Goal: Task Accomplishment & Management: Manage account settings

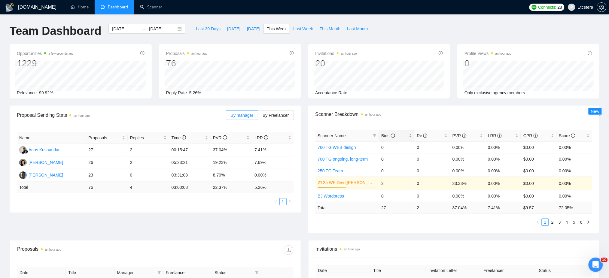
click at [410, 136] on div "Bids" at bounding box center [396, 135] width 31 height 7
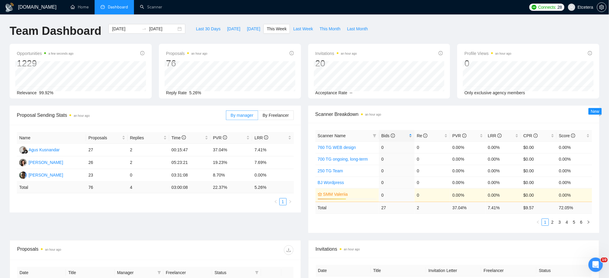
click at [411, 135] on div "Bids" at bounding box center [396, 135] width 31 height 7
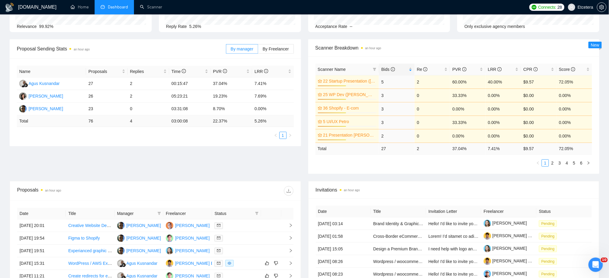
scroll to position [160, 0]
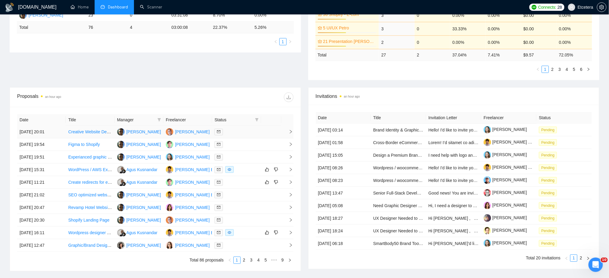
drag, startPoint x: 158, startPoint y: 120, endPoint x: 157, endPoint y: 135, distance: 14.1
click at [158, 120] on icon "filter" at bounding box center [159, 120] width 4 height 4
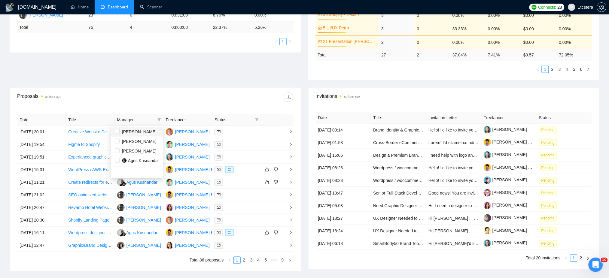
click at [126, 133] on span "Tatyana Tymofieieva" at bounding box center [139, 131] width 35 height 5
checkbox input "true"
click at [162, 108] on div "Date Title Manager Freelancer Status 07 Sep, 2025 20:01 Creative Website Design…" at bounding box center [155, 189] width 291 height 164
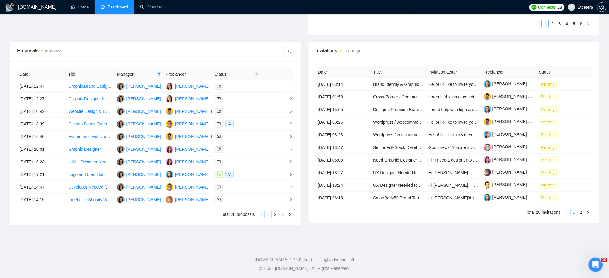
scroll to position [207, 0]
click at [277, 217] on link "2" at bounding box center [275, 213] width 7 height 7
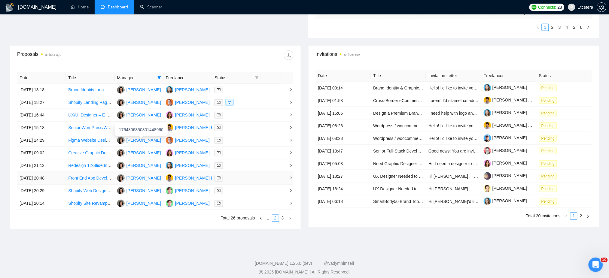
scroll to position [207, 0]
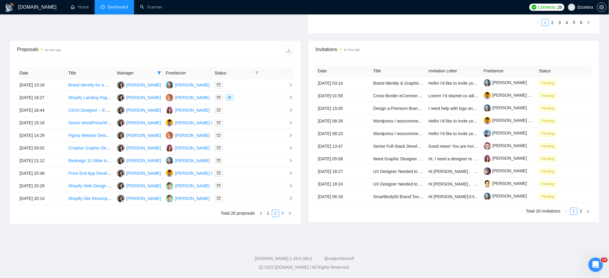
click at [283, 214] on link "3" at bounding box center [282, 213] width 7 height 7
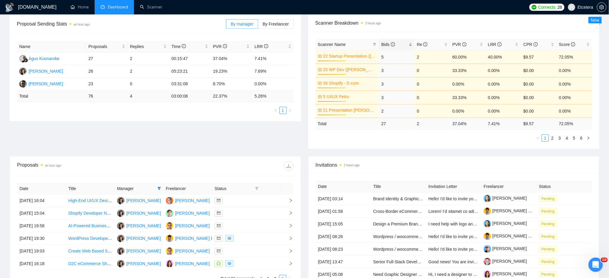
scroll to position [200, 0]
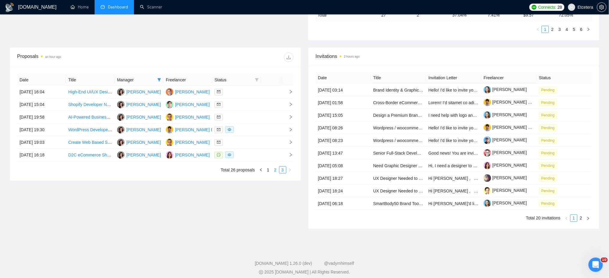
click at [275, 171] on link "2" at bounding box center [275, 170] width 7 height 7
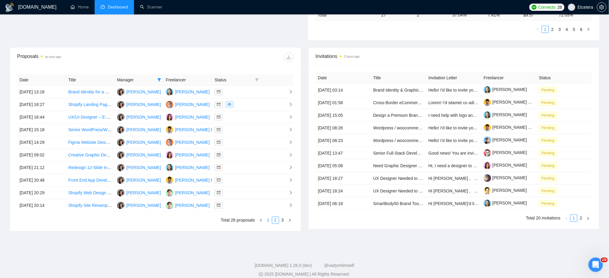
click at [269, 220] on link "1" at bounding box center [268, 220] width 7 height 7
click at [281, 221] on link "3" at bounding box center [282, 220] width 7 height 7
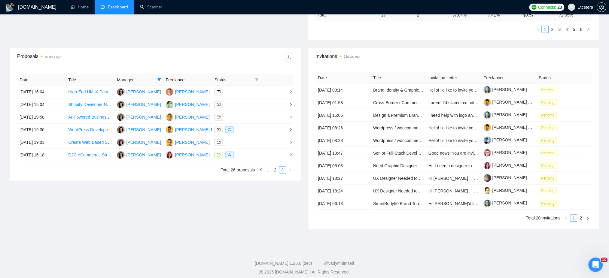
click at [266, 170] on link "1" at bounding box center [268, 170] width 7 height 7
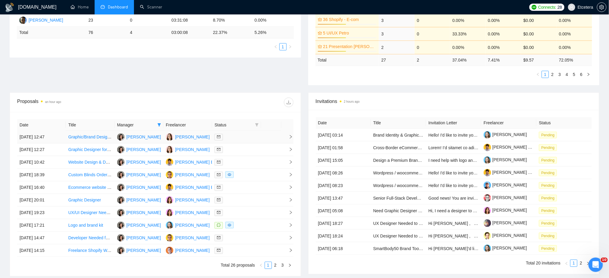
scroll to position [160, 0]
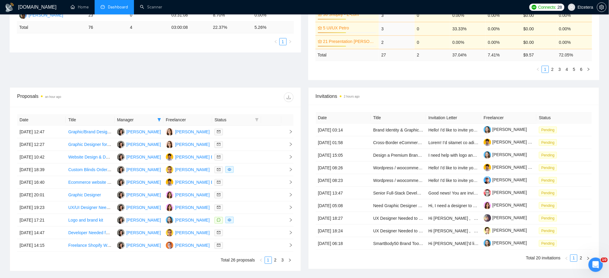
drag, startPoint x: 156, startPoint y: 120, endPoint x: 156, endPoint y: 124, distance: 4.5
click at [156, 120] on div "Manager" at bounding box center [139, 120] width 44 height 7
click at [161, 118] on icon "filter" at bounding box center [159, 120] width 4 height 4
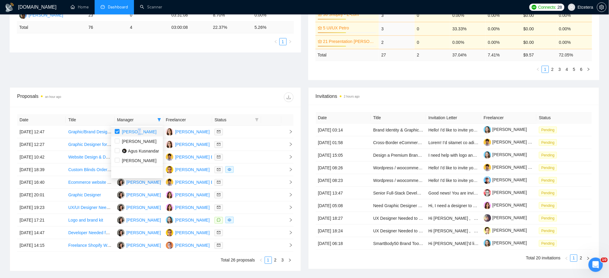
drag, startPoint x: 135, startPoint y: 132, endPoint x: 144, endPoint y: 131, distance: 10.0
click at [135, 132] on span "Tatyana Tymofieieva" at bounding box center [139, 131] width 35 height 5
checkbox input "false"
click at [160, 119] on icon "filter" at bounding box center [159, 119] width 3 height 3
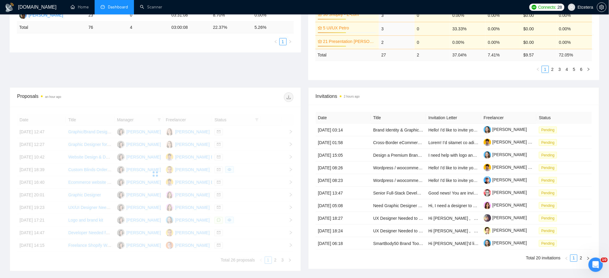
click at [155, 117] on div at bounding box center [155, 174] width 276 height 120
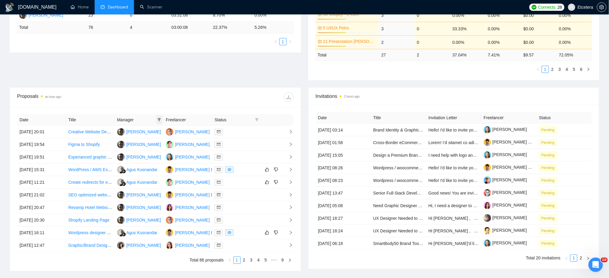
click at [160, 120] on icon "filter" at bounding box center [159, 120] width 4 height 4
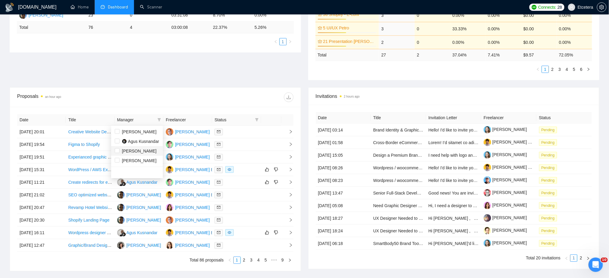
click at [144, 149] on span "Tatyana Tymofieieva" at bounding box center [139, 151] width 35 height 5
click at [135, 152] on span "Tatyana Tymofieieva" at bounding box center [139, 151] width 35 height 5
checkbox input "false"
click at [134, 141] on span "Agus Kusnandar" at bounding box center [143, 141] width 31 height 5
checkbox input "true"
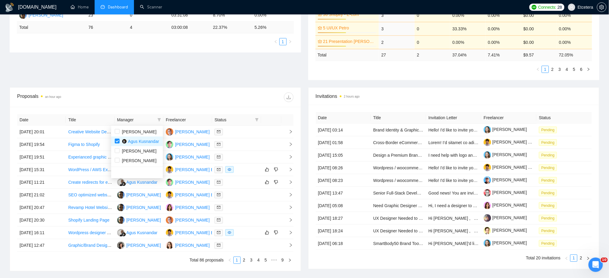
click at [186, 102] on div "Proposals an hour ago" at bounding box center [155, 97] width 276 height 19
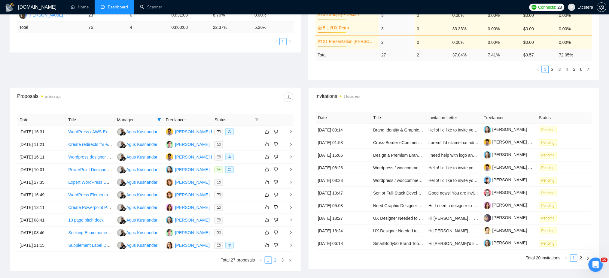
click at [276, 262] on link "2" at bounding box center [275, 260] width 7 height 7
click at [281, 261] on link "3" at bounding box center [282, 260] width 7 height 7
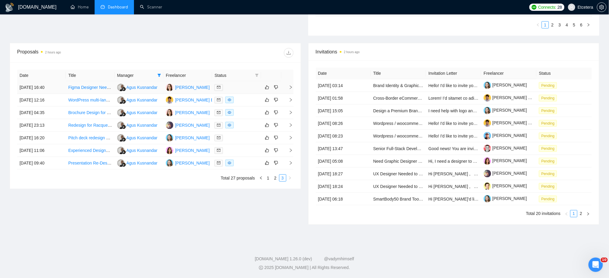
scroll to position [205, 0]
click at [269, 178] on link "1" at bounding box center [268, 178] width 7 height 7
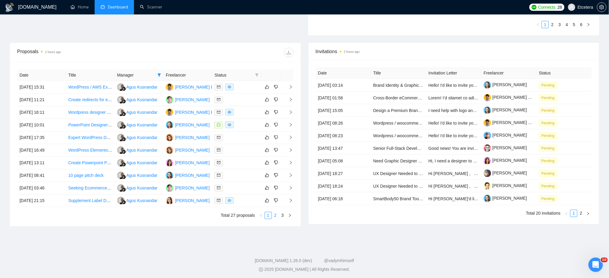
click at [275, 217] on link "2" at bounding box center [275, 215] width 7 height 7
click at [282, 215] on link "3" at bounding box center [282, 215] width 7 height 7
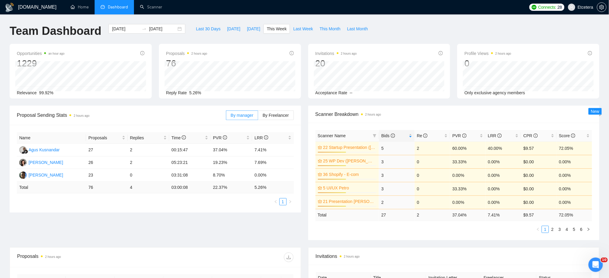
scroll to position [200, 0]
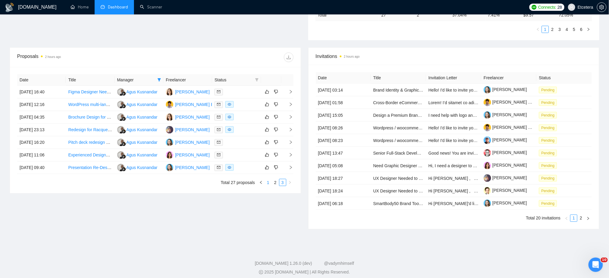
click at [268, 182] on link "1" at bounding box center [268, 182] width 7 height 7
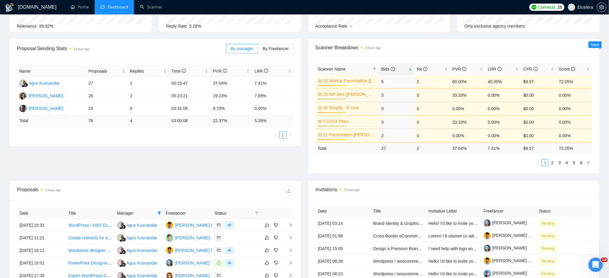
scroll to position [160, 0]
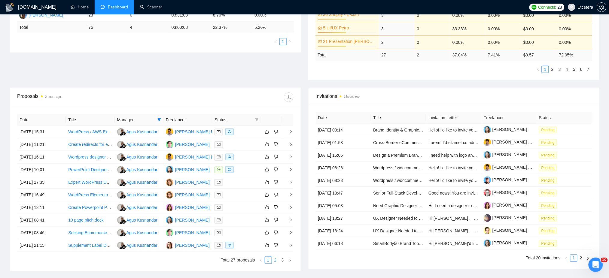
click at [275, 259] on link "2" at bounding box center [275, 260] width 7 height 7
click at [269, 261] on link "1" at bounding box center [268, 260] width 7 height 7
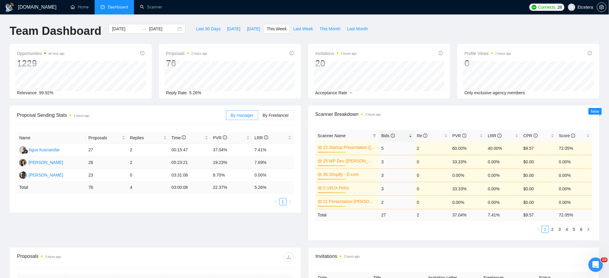
scroll to position [40, 0]
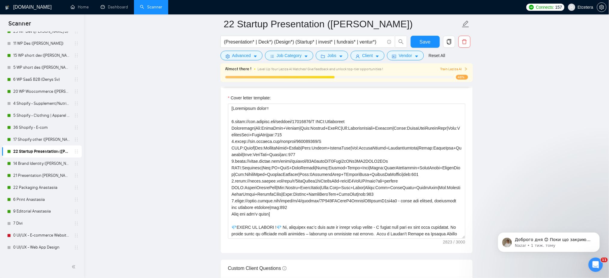
scroll to position [80, 0]
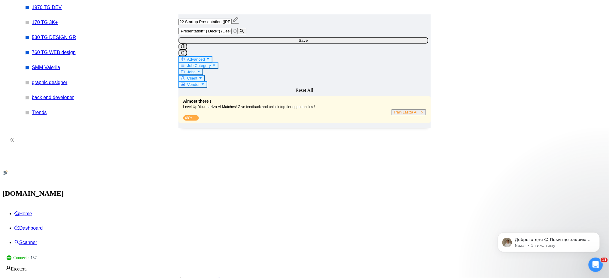
scroll to position [80, 0]
